Goal: Task Accomplishment & Management: Use online tool/utility

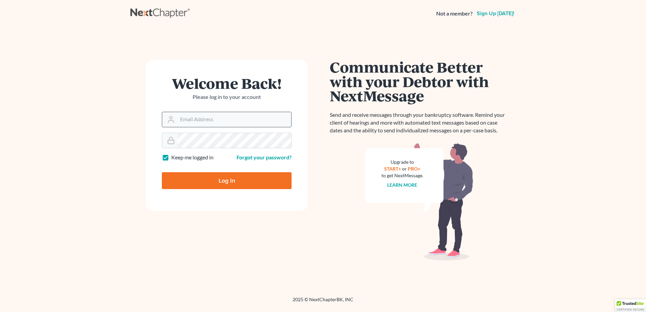
click at [207, 122] on input "Email Address" at bounding box center [235, 119] width 114 height 15
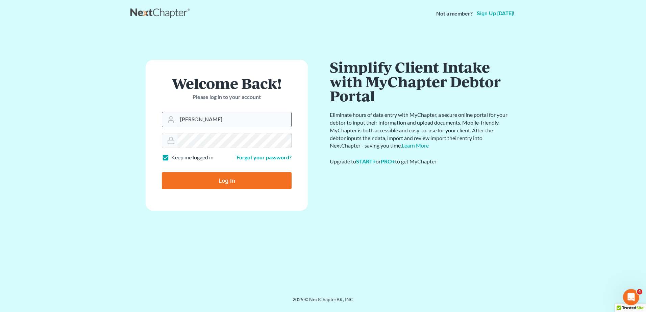
type input "[PERSON_NAME][EMAIL_ADDRESS][DOMAIN_NAME]"
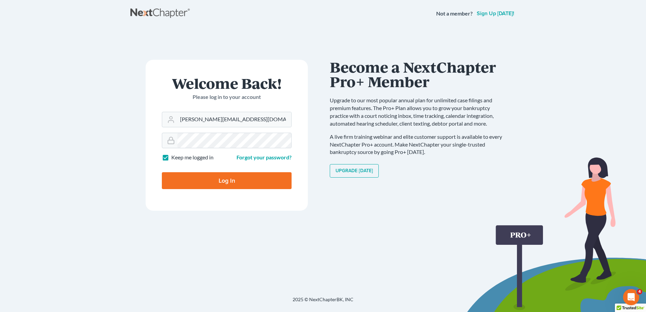
click at [227, 172] on input "Log In" at bounding box center [227, 180] width 130 height 17
type input "Thinking..."
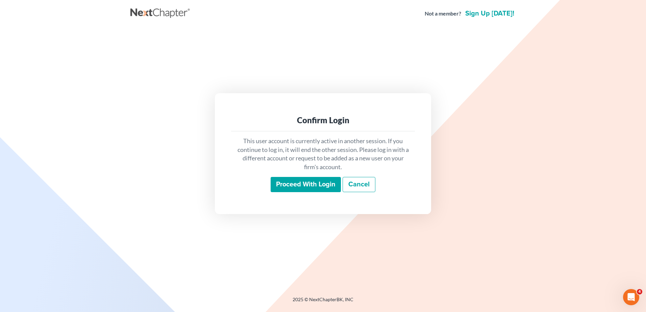
click at [294, 183] on input "Proceed with login" at bounding box center [306, 185] width 70 height 16
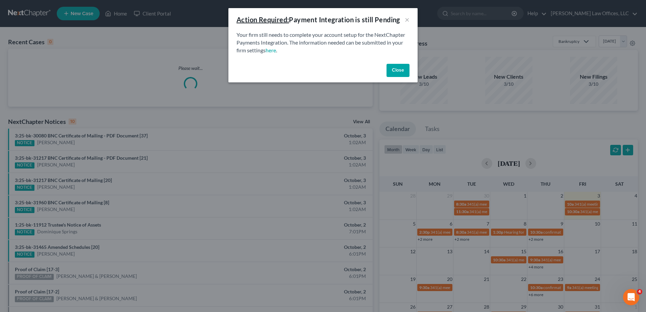
click at [404, 67] on button "Close" at bounding box center [398, 71] width 23 height 14
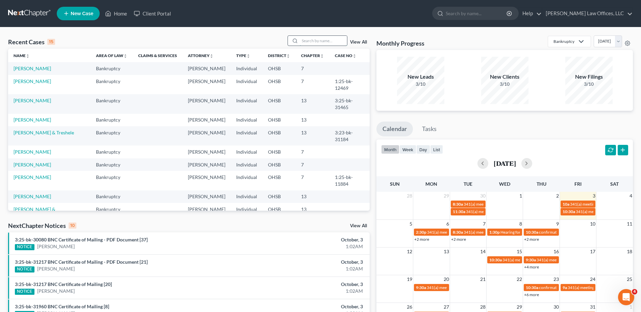
click at [314, 41] on input "search" at bounding box center [323, 41] width 47 height 10
type input "lewis"
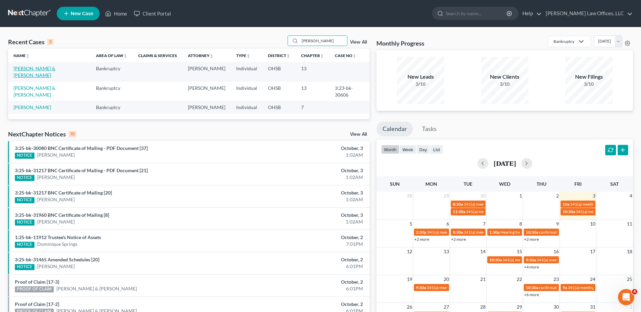
click at [32, 70] on link "Lewis, Jay & Alexzandria" at bounding box center [35, 72] width 42 height 13
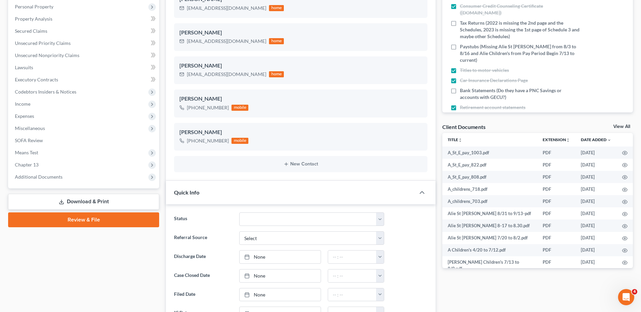
scroll to position [135, 0]
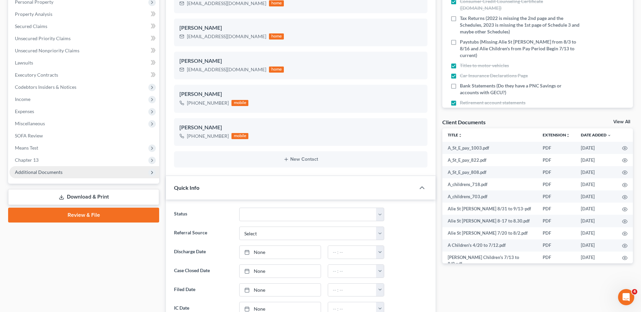
click at [49, 174] on span "Additional Documents" at bounding box center [39, 172] width 48 height 6
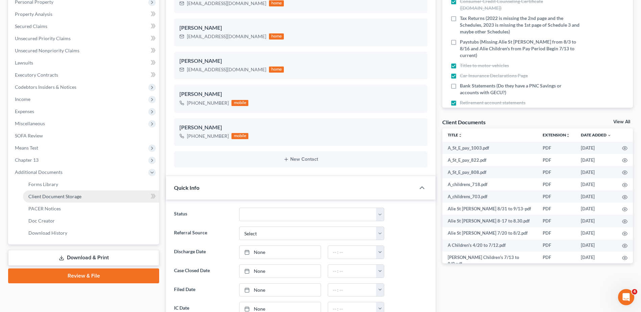
click at [53, 196] on span "Client Document Storage" at bounding box center [54, 197] width 53 height 6
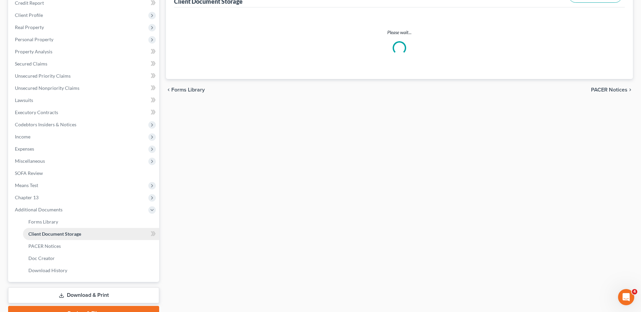
scroll to position [65, 0]
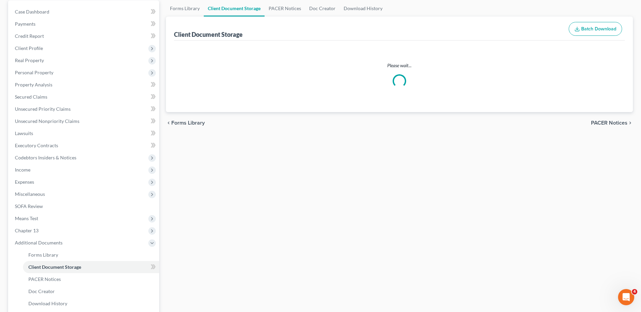
select select "7"
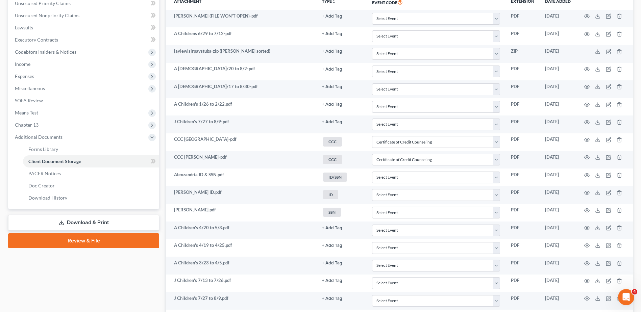
scroll to position [0, 0]
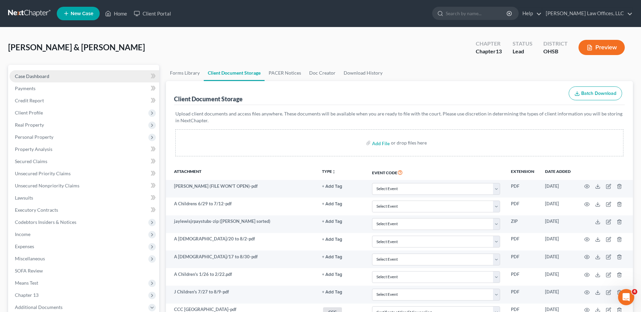
click at [41, 77] on span "Case Dashboard" at bounding box center [32, 76] width 34 height 6
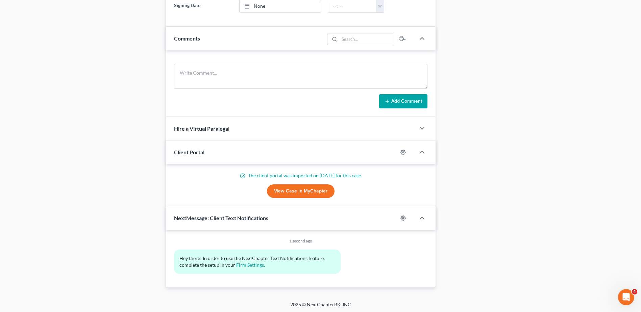
scroll to position [458, 0]
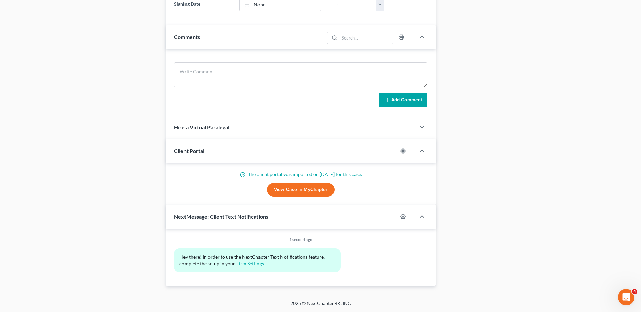
click at [292, 188] on link "View Case in MyChapter" at bounding box center [301, 190] width 68 height 14
